Goal: Task Accomplishment & Management: Use online tool/utility

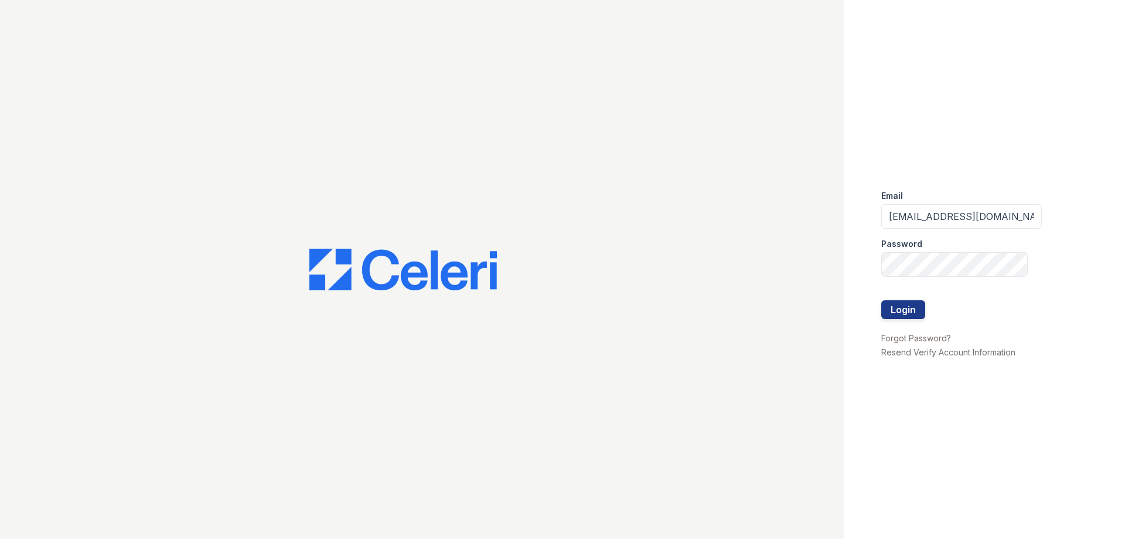
click at [907, 333] on link "Forgot Password?" at bounding box center [916, 338] width 70 height 10
click at [892, 308] on button "Login" at bounding box center [903, 309] width 44 height 19
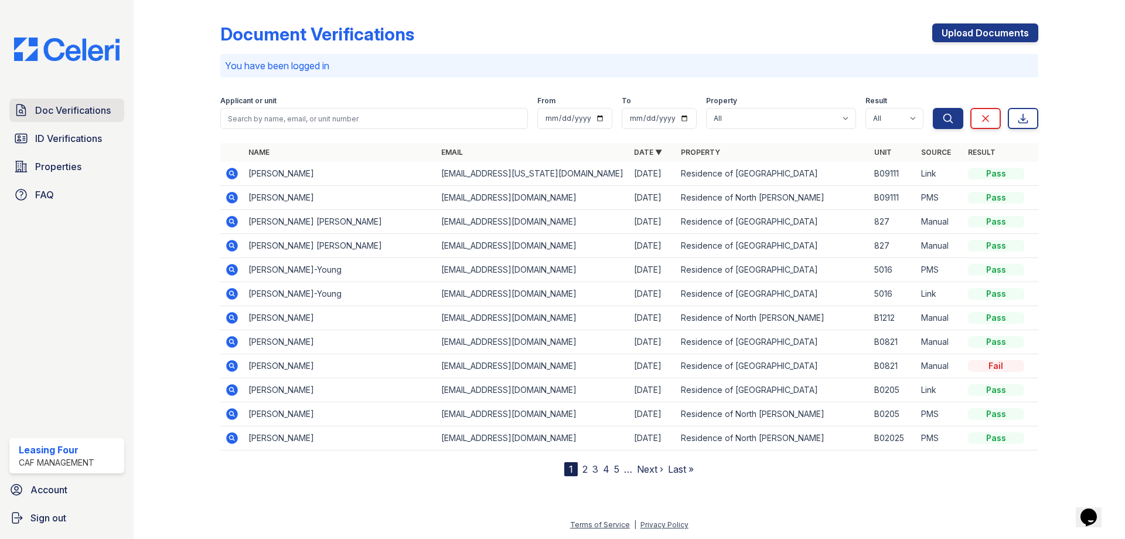
click at [74, 112] on span "Doc Verifications" at bounding box center [73, 110] width 76 height 14
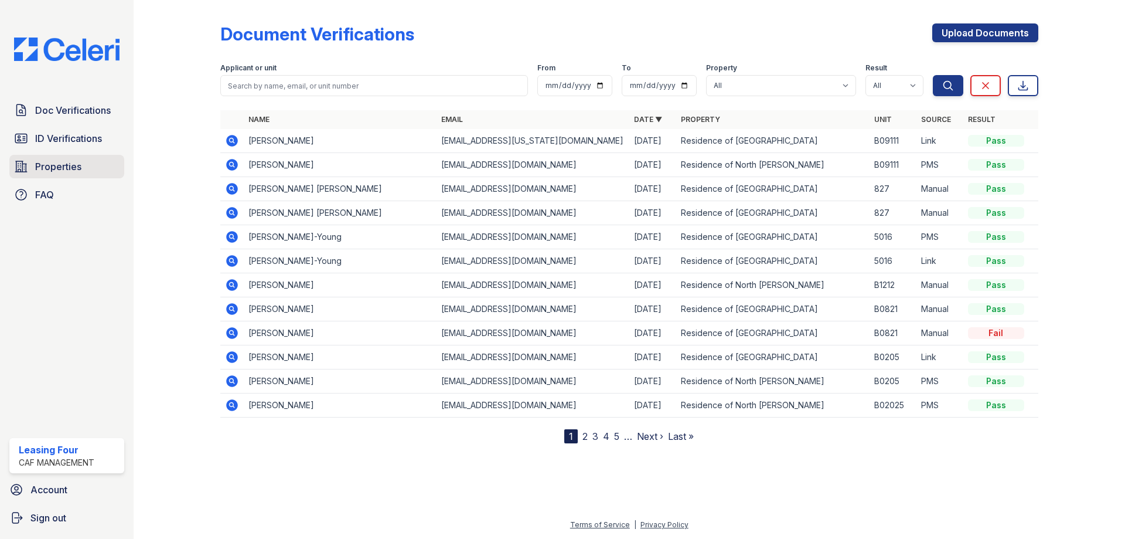
click at [65, 163] on span "Properties" at bounding box center [58, 166] width 46 height 14
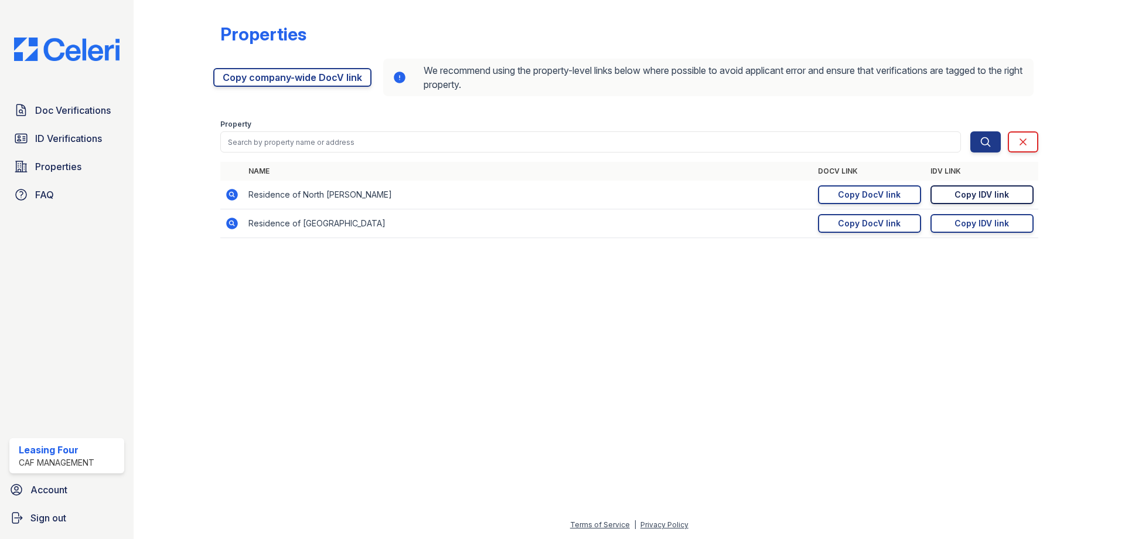
click at [1000, 199] on div "Copy IDV link" at bounding box center [982, 195] width 54 height 12
click at [80, 171] on span "Properties" at bounding box center [58, 166] width 46 height 14
click at [881, 199] on div "Copy DocV link" at bounding box center [869, 195] width 63 height 12
